Goal: Task Accomplishment & Management: Manage account settings

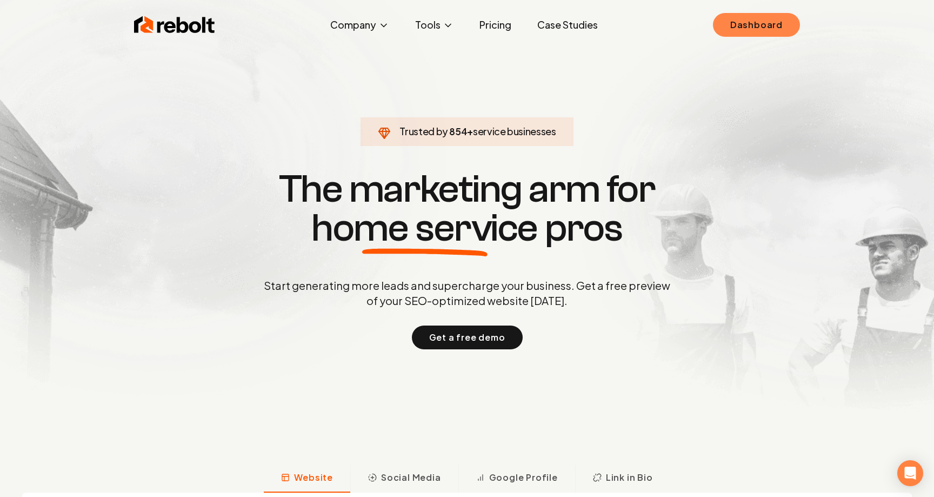
click at [742, 26] on link "Dashboard" at bounding box center [756, 25] width 87 height 24
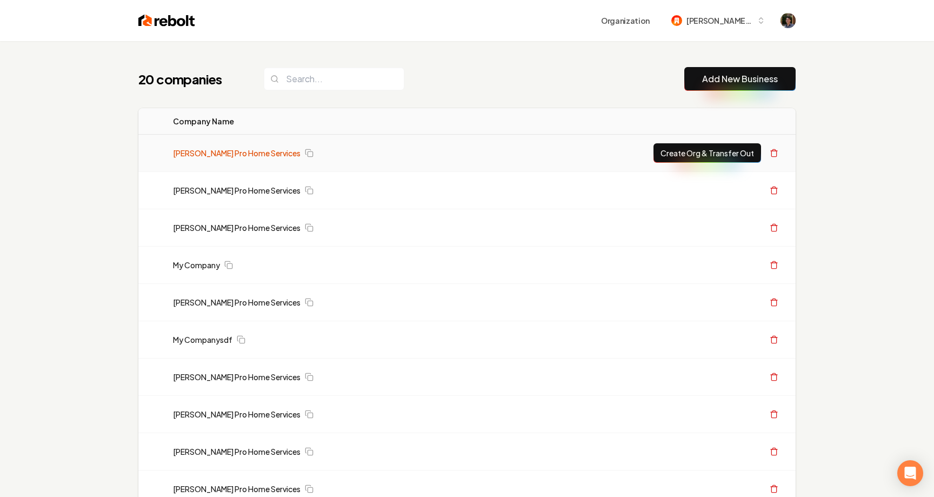
click at [214, 155] on link "[PERSON_NAME] Pro Home Services" at bounding box center [237, 153] width 128 height 11
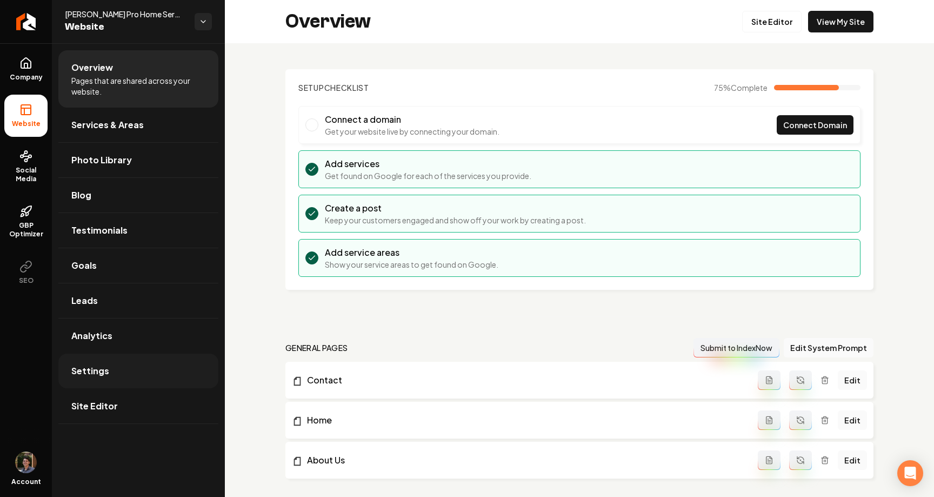
click at [148, 371] on link "Settings" at bounding box center [138, 371] width 160 height 35
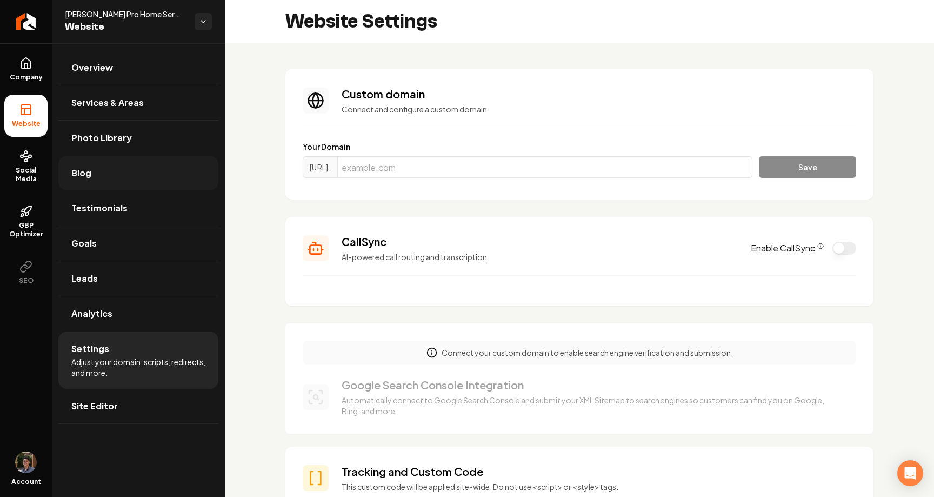
click at [96, 174] on link "Blog" at bounding box center [138, 173] width 160 height 35
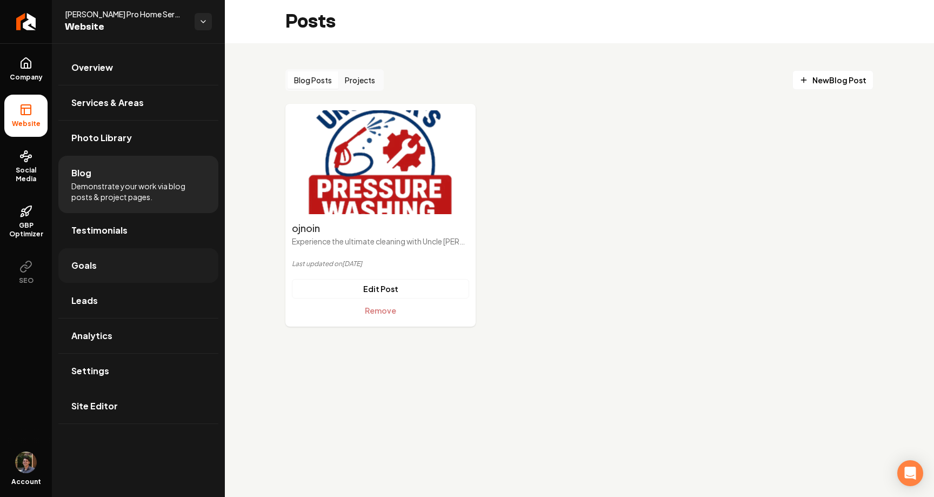
click at [136, 262] on link "Goals" at bounding box center [138, 265] width 160 height 35
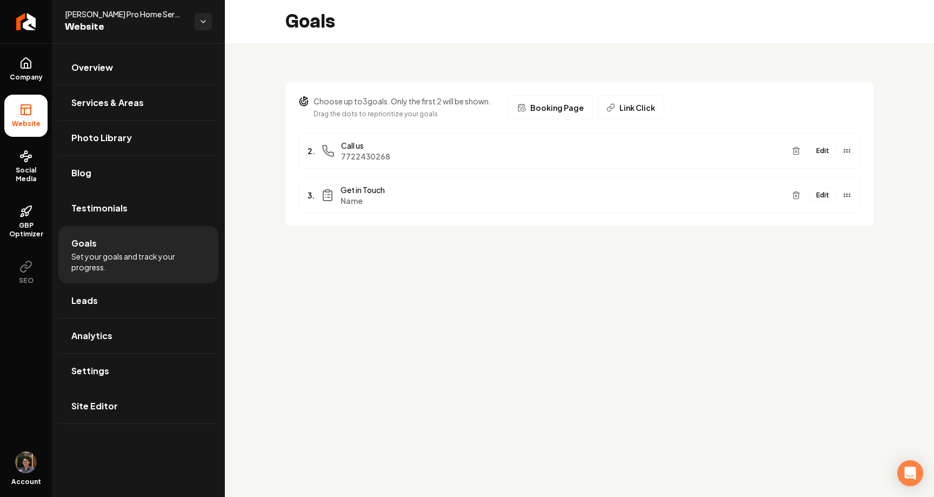
click at [554, 102] on span "Booking Page" at bounding box center [557, 107] width 54 height 11
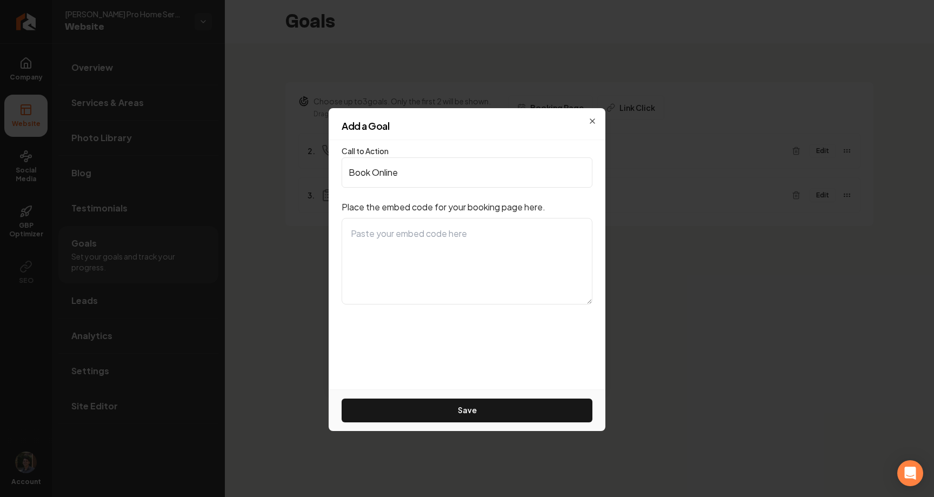
click at [558, 263] on textarea at bounding box center [467, 261] width 251 height 87
type textarea "ssaas"
click at [539, 408] on button "Save" at bounding box center [467, 410] width 251 height 24
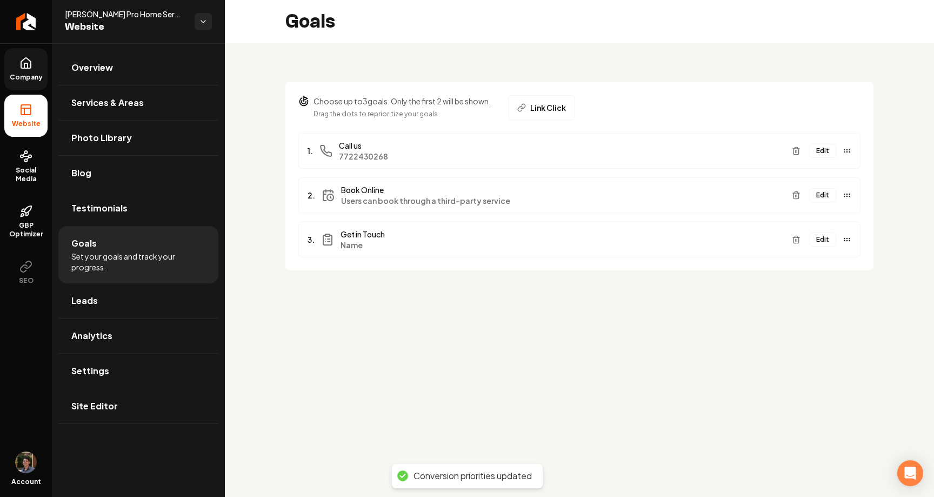
click at [30, 67] on icon at bounding box center [25, 63] width 13 height 13
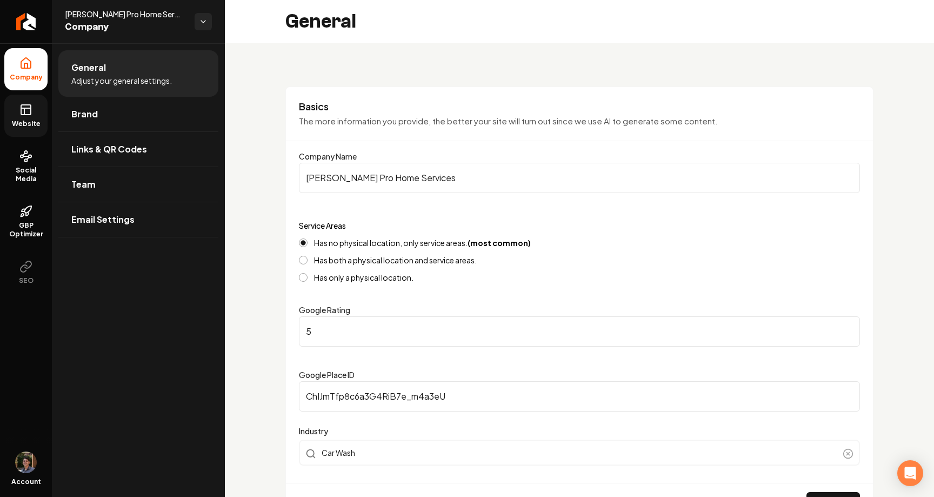
click at [17, 123] on span "Website" at bounding box center [26, 123] width 37 height 9
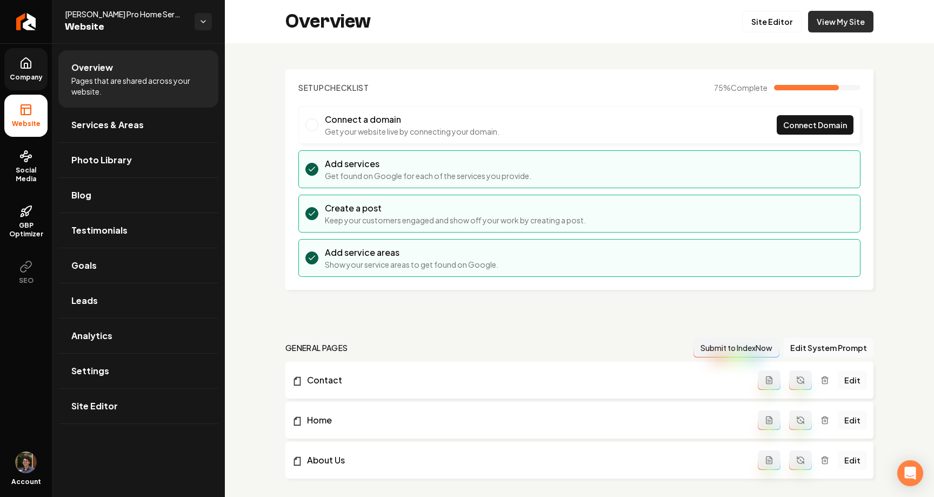
click at [856, 22] on link "View My Site" at bounding box center [840, 22] width 65 height 22
click at [776, 24] on link "Site Editor" at bounding box center [771, 22] width 59 height 22
